Goal: Transaction & Acquisition: Subscribe to service/newsletter

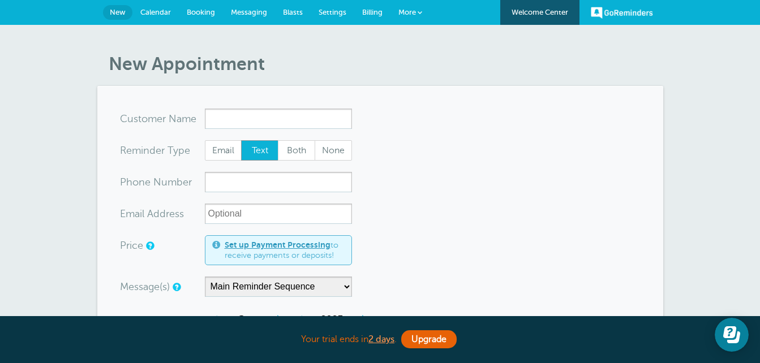
click at [250, 9] on span "Messaging" at bounding box center [249, 12] width 36 height 8
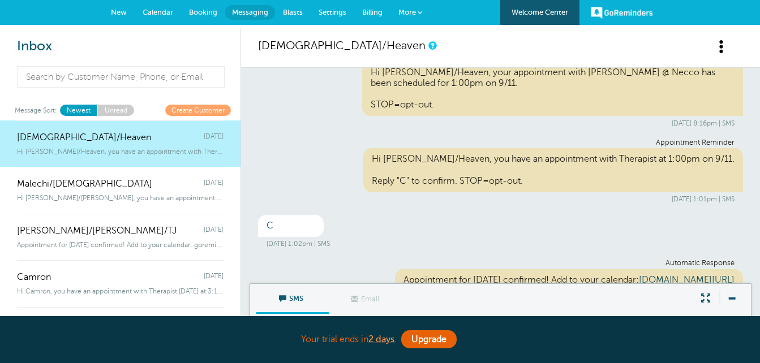
scroll to position [396, 0]
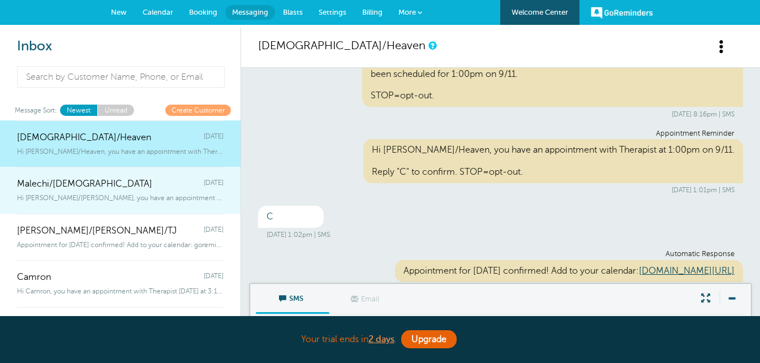
click at [57, 186] on span "Malechi/[DEMOGRAPHIC_DATA]" at bounding box center [84, 184] width 135 height 11
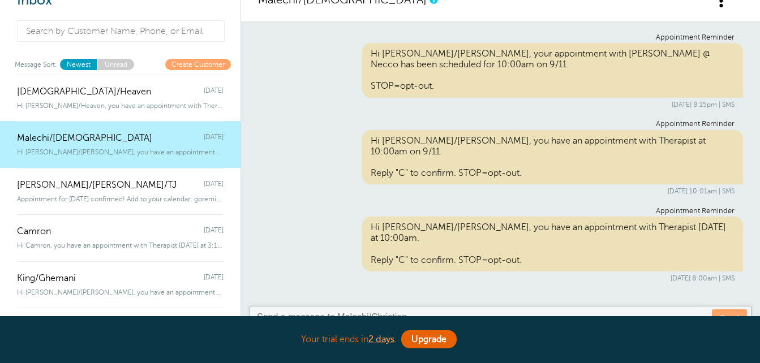
scroll to position [113, 0]
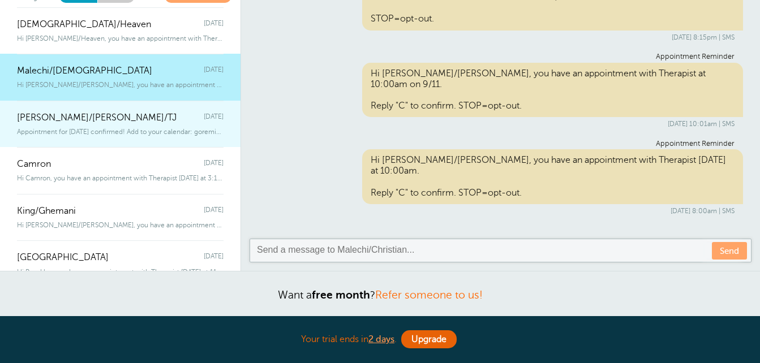
click at [51, 127] on div "Appointment for [DATE] confirmed! Add to your calendar: goremind" at bounding box center [120, 129] width 207 height 12
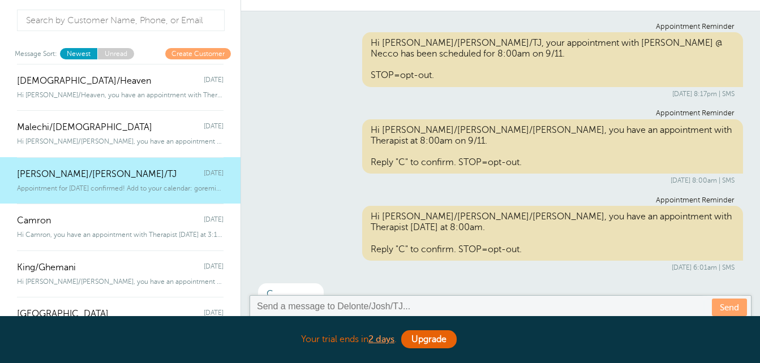
scroll to position [0, 0]
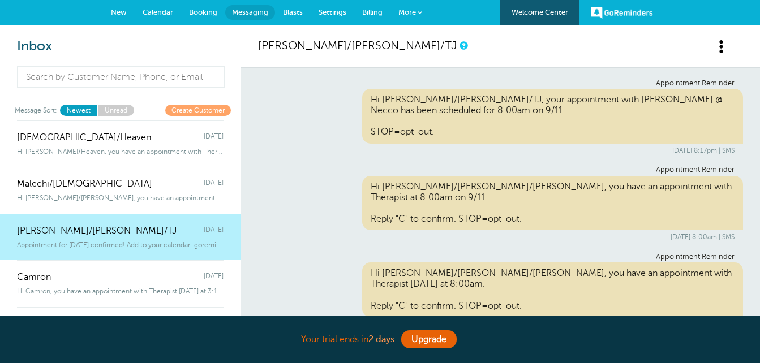
click at [374, 11] on span "Billing" at bounding box center [372, 12] width 20 height 8
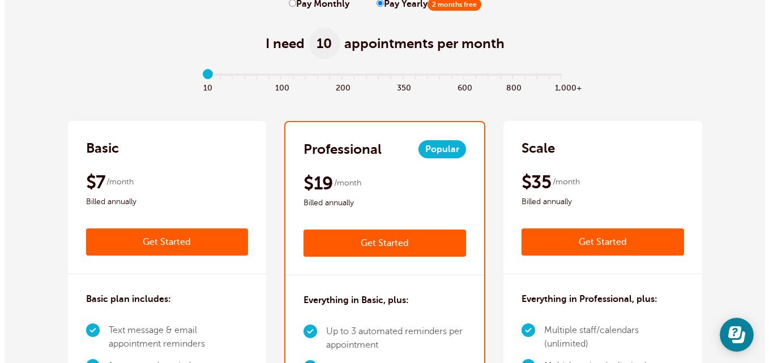
scroll to position [57, 0]
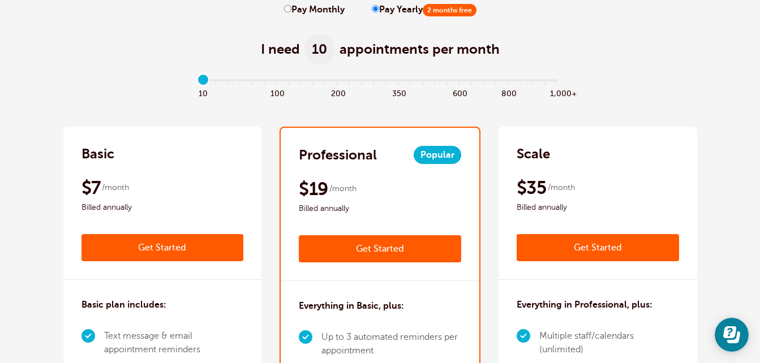
click at [613, 182] on div "$35 /month Billed annually" at bounding box center [598, 196] width 162 height 38
click at [599, 173] on div "Scale $42 /month Get Started $35 /month Billed annually Get Started" at bounding box center [598, 203] width 199 height 153
drag, startPoint x: 203, startPoint y: 80, endPoint x: 222, endPoint y: 79, distance: 18.8
type input "2"
click at [222, 82] on input "range" at bounding box center [380, 83] width 366 height 2
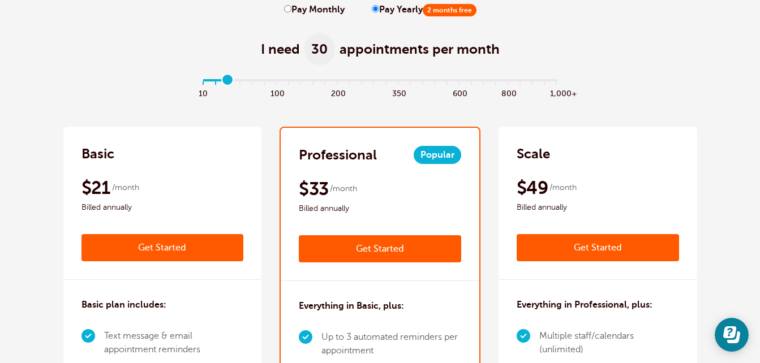
click at [665, 156] on div "Scale" at bounding box center [598, 154] width 162 height 18
click at [660, 245] on link "Get Started" at bounding box center [598, 247] width 162 height 27
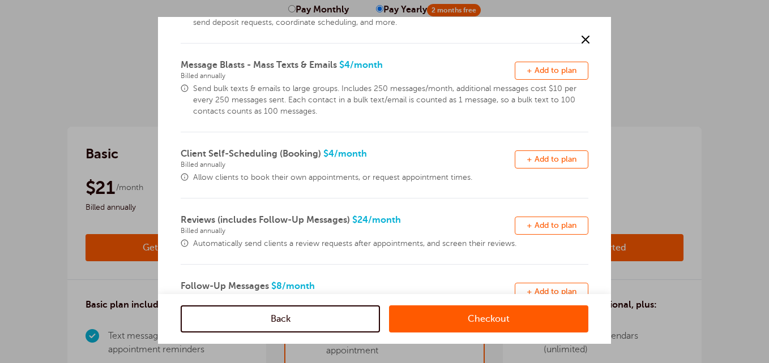
scroll to position [204, 0]
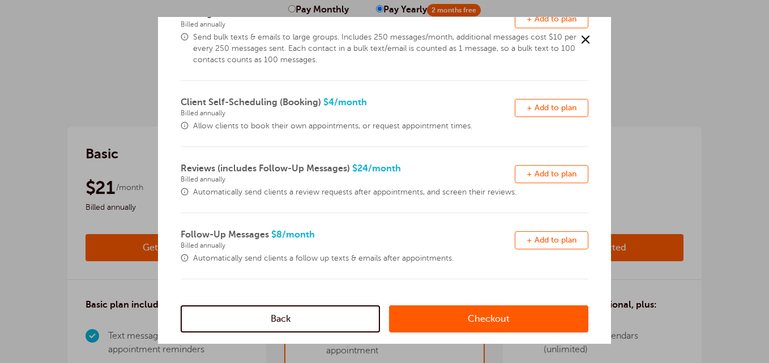
click at [465, 318] on link "Checkout" at bounding box center [488, 319] width 199 height 27
